Goal: Task Accomplishment & Management: Manage account settings

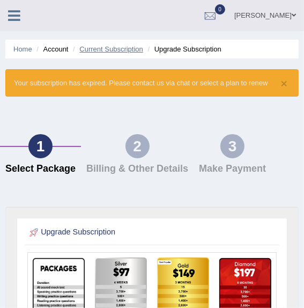
click at [113, 52] on link "Current Subscription" at bounding box center [111, 49] width 64 height 8
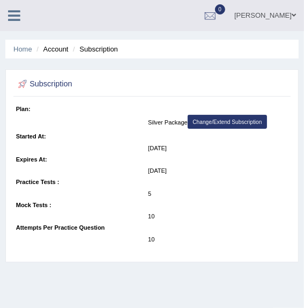
click at [99, 52] on li "Subscription" at bounding box center [94, 49] width 48 height 10
